Goal: Task Accomplishment & Management: Manage account settings

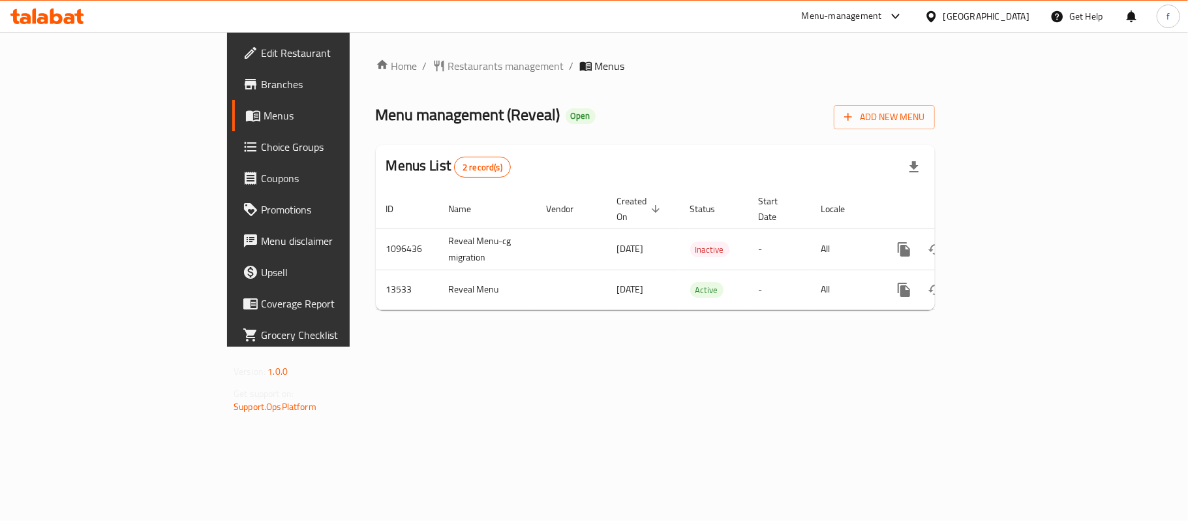
click at [901, 7] on div "Menu-management" at bounding box center [852, 16] width 123 height 31
click at [882, 22] on div "Menu-management" at bounding box center [842, 16] width 80 height 16
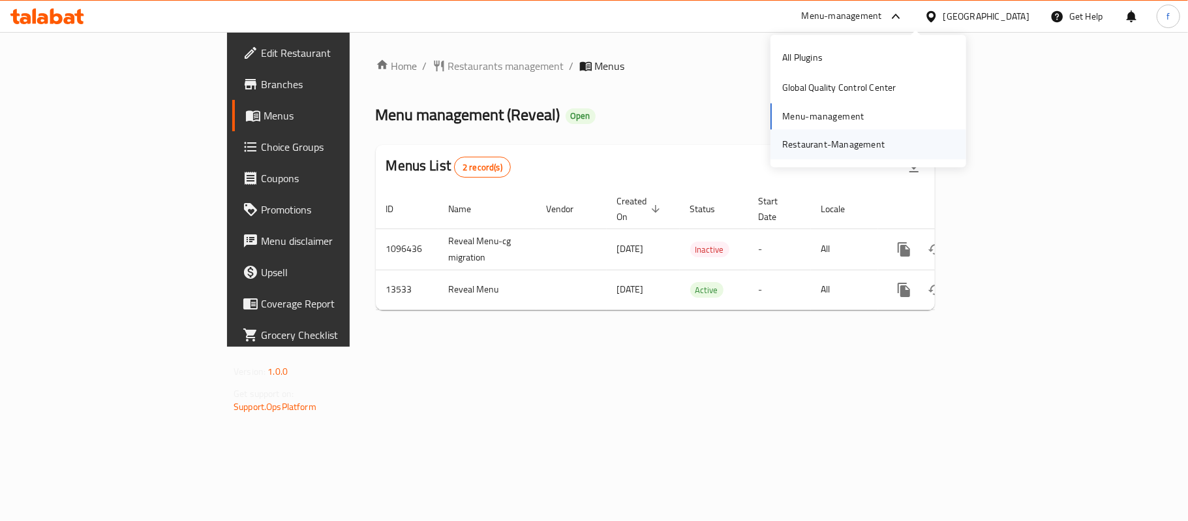
click at [836, 147] on div "Restaurant-Management" at bounding box center [833, 144] width 102 height 14
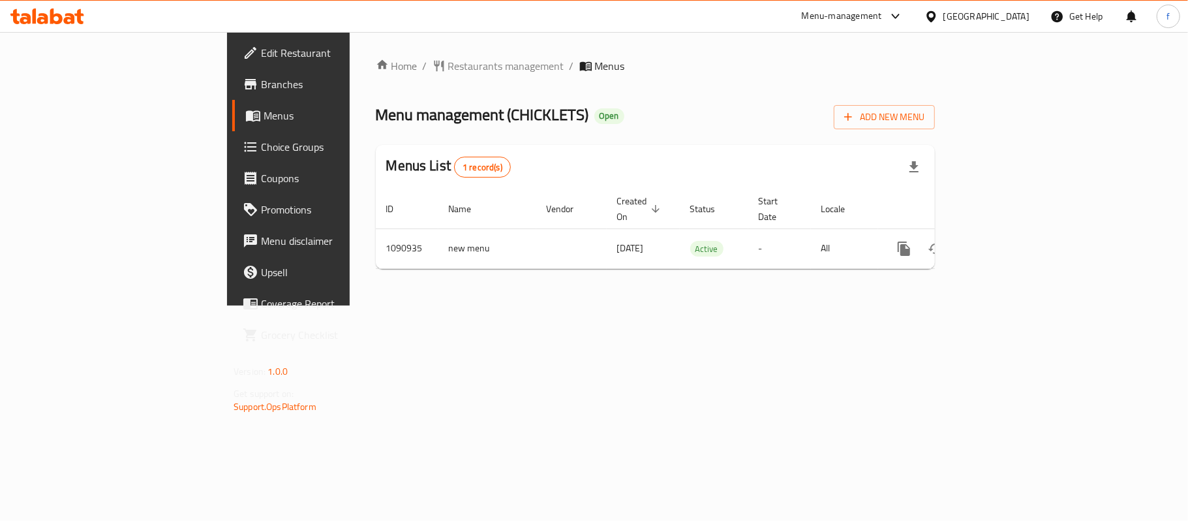
click at [882, 13] on div "Menu-management" at bounding box center [842, 16] width 80 height 16
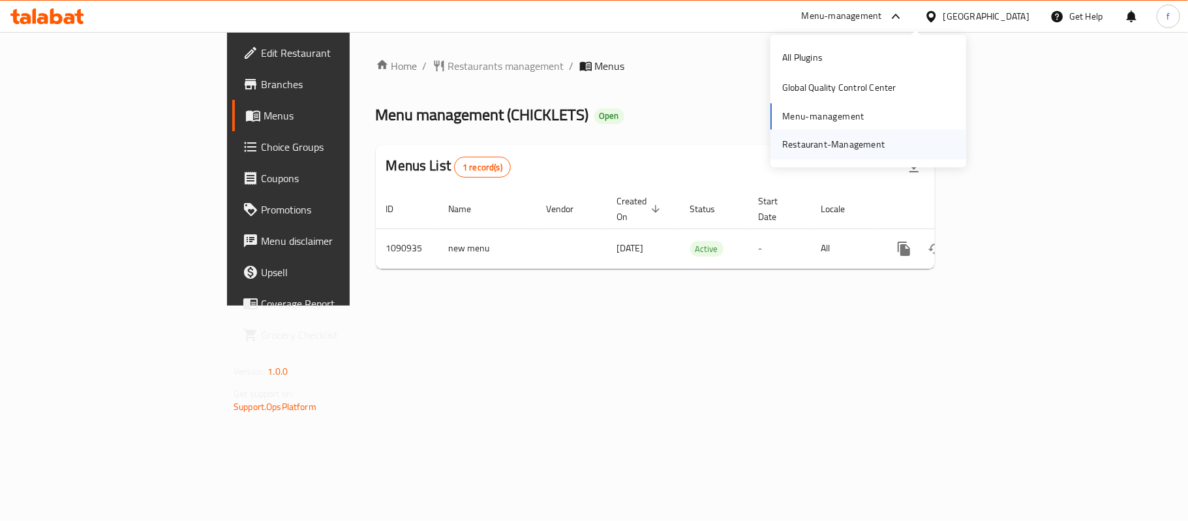
click at [827, 134] on div "Restaurant-Management" at bounding box center [833, 144] width 123 height 30
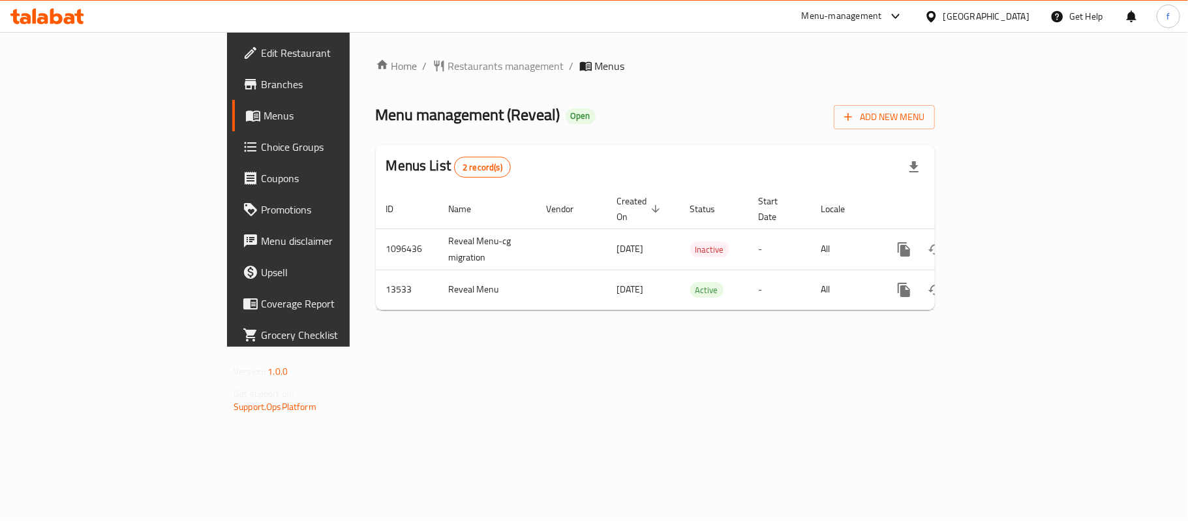
click at [882, 11] on div "Menu-management" at bounding box center [842, 16] width 80 height 16
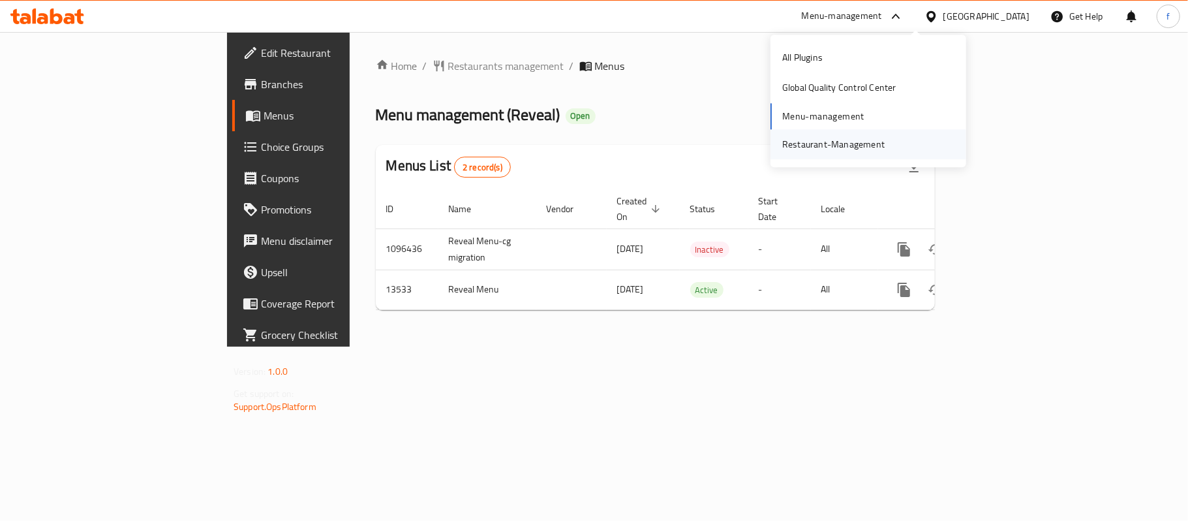
click at [862, 142] on div "Restaurant-Management" at bounding box center [833, 144] width 102 height 14
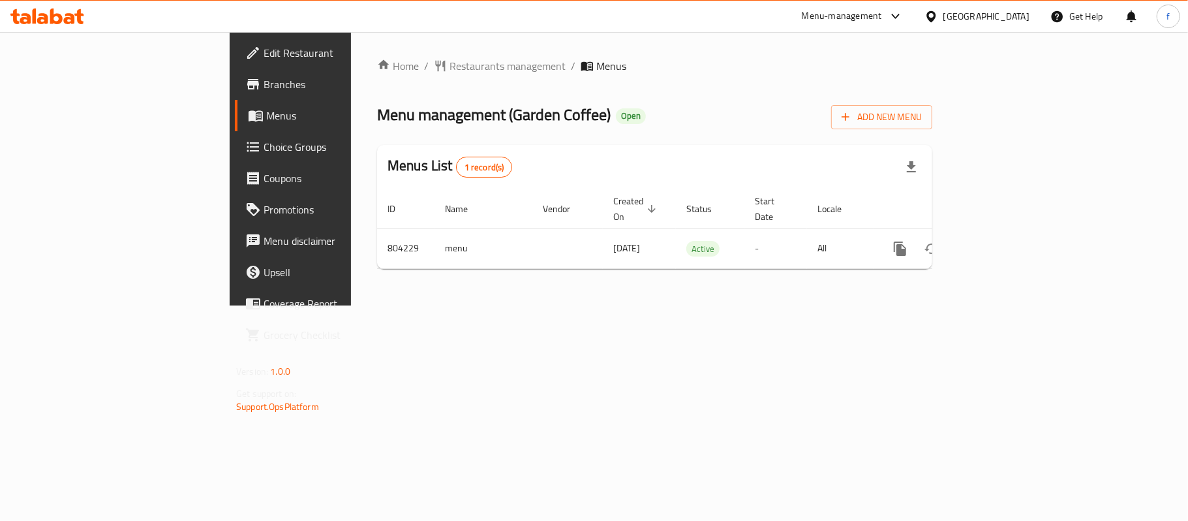
click at [882, 17] on div "Menu-management" at bounding box center [842, 16] width 80 height 16
click at [836, 113] on div "All Plugins Global Quality Control Center Menu-management Restaurant-Management" at bounding box center [868, 100] width 196 height 117
click at [830, 121] on div "All Plugins Global Quality Control Center Menu-management Restaurant-Management" at bounding box center [868, 100] width 196 height 117
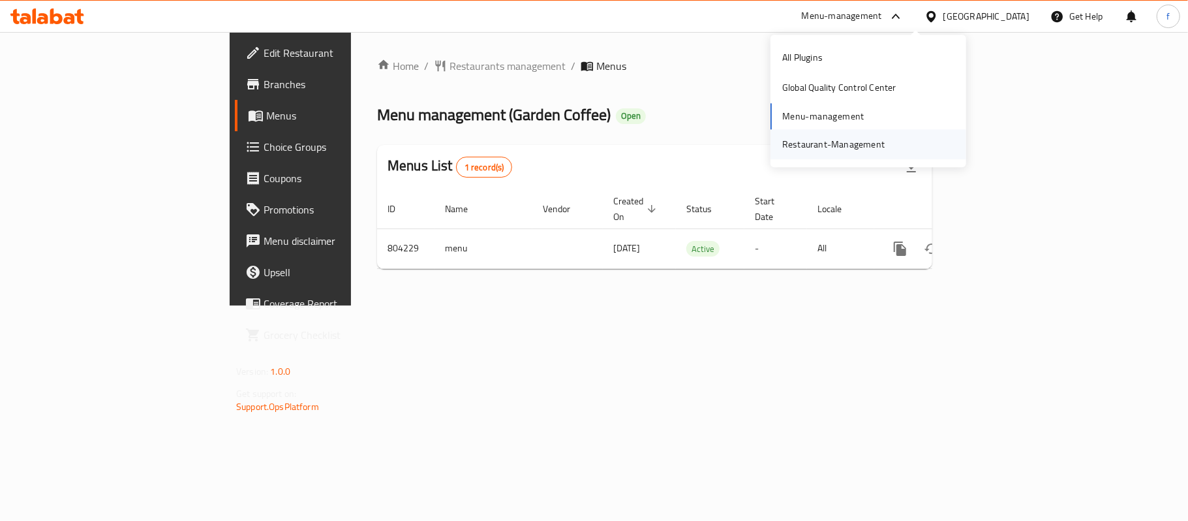
click at [831, 137] on div "Restaurant-Management" at bounding box center [833, 144] width 102 height 14
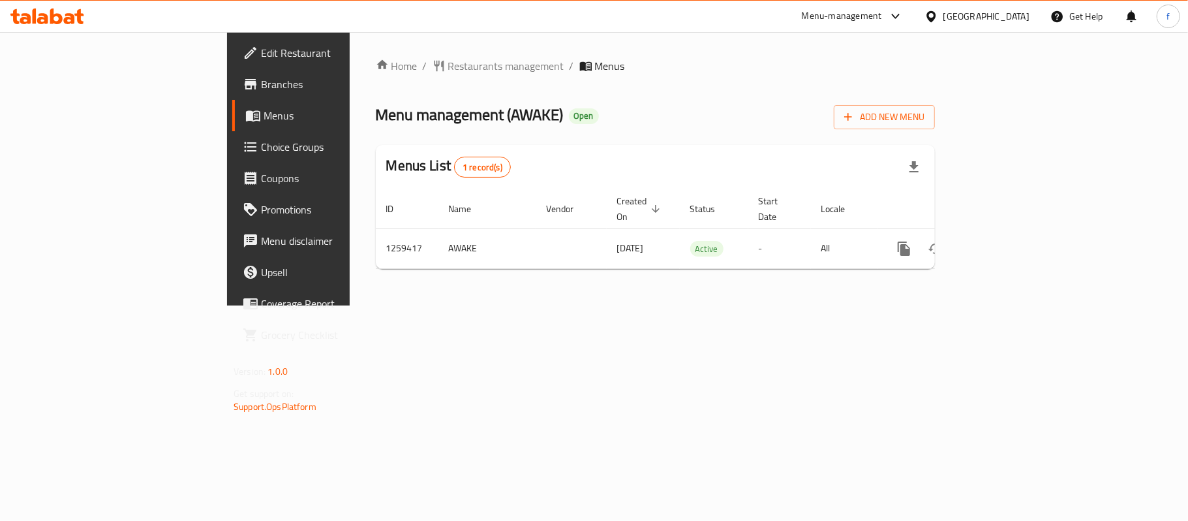
click at [882, 13] on div "Menu-management" at bounding box center [842, 16] width 80 height 16
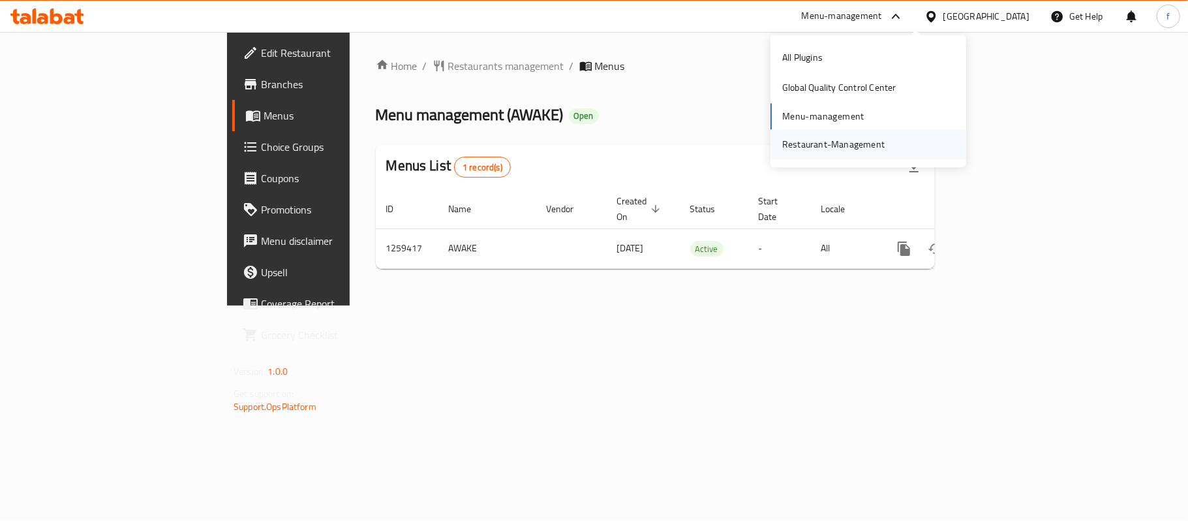
click at [825, 138] on div "Restaurant-Management" at bounding box center [833, 144] width 102 height 14
